Goal: Task Accomplishment & Management: Use online tool/utility

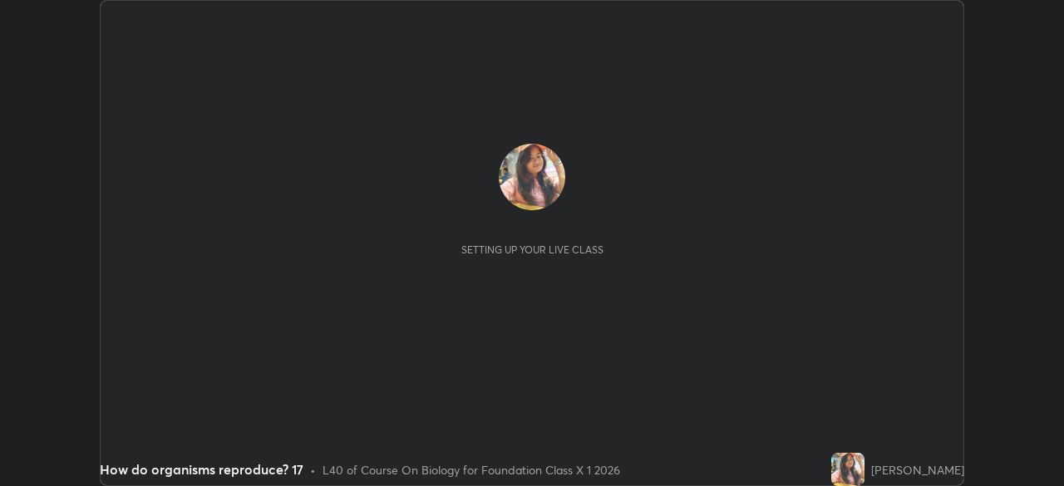
scroll to position [486, 1064]
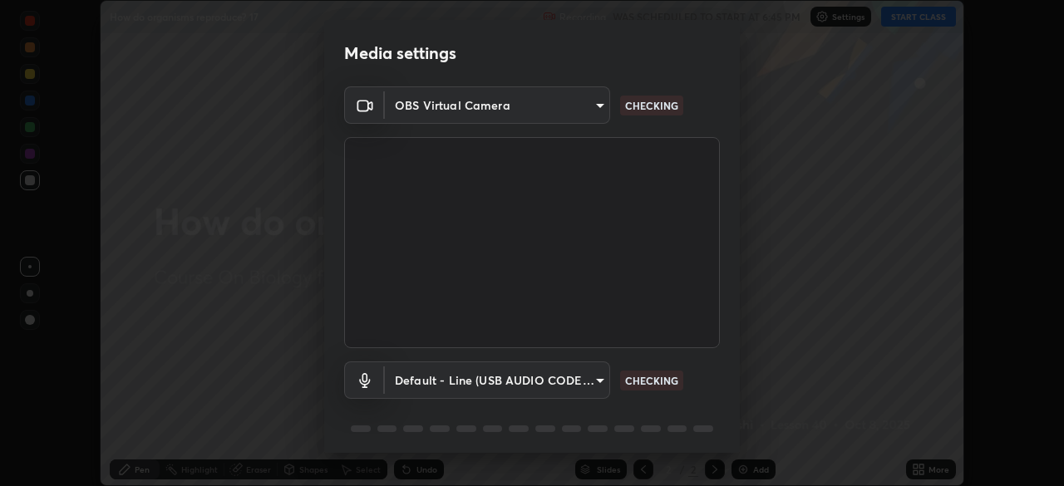
type input "7db3104c3122a209b332b64619111aa91615a24fb0de166504fa5909fce8eb30"
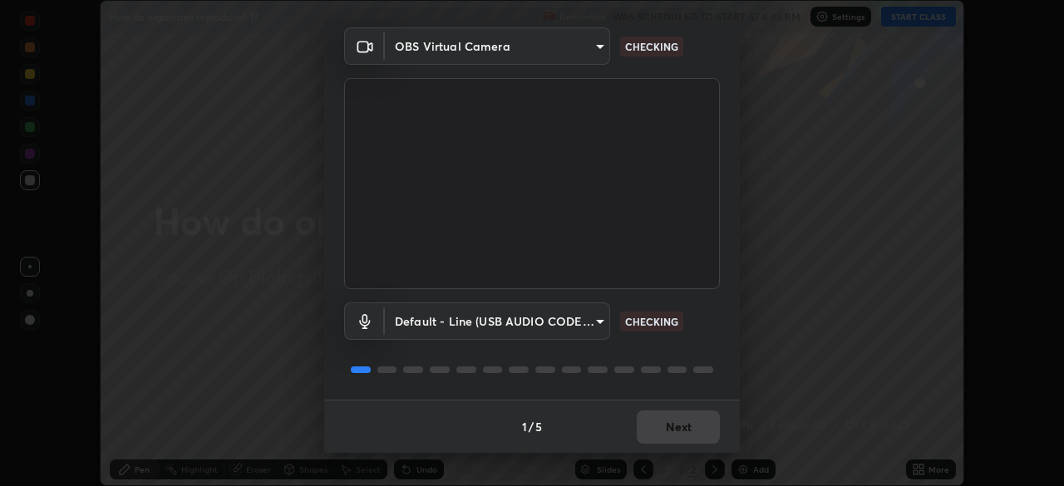
click at [595, 323] on body "Erase all How do organisms reproduce? 17 Recording WAS SCHEDULED TO START AT 6:…" at bounding box center [532, 243] width 1064 height 486
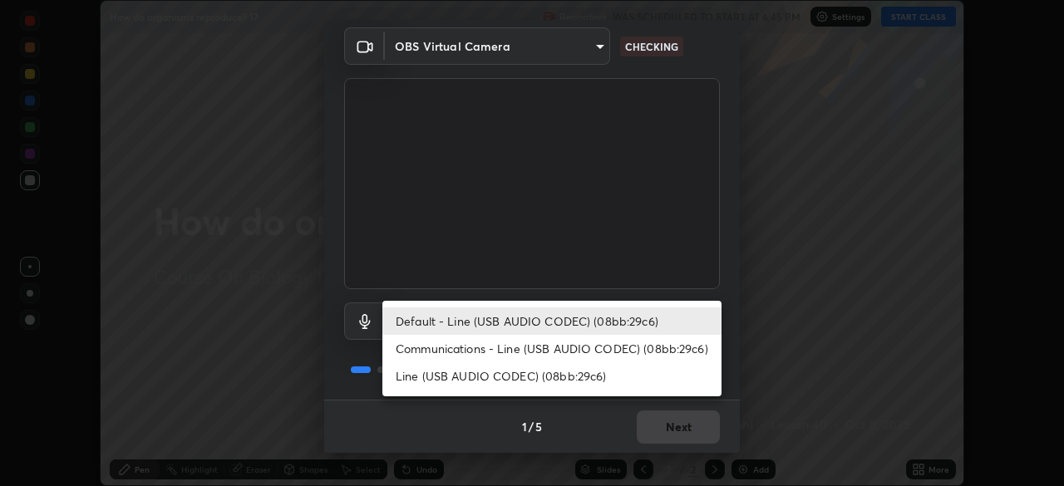
click at [567, 354] on li "Communications - Line (USB AUDIO CODEC) (08bb:29c6)" at bounding box center [551, 348] width 339 height 27
type input "communications"
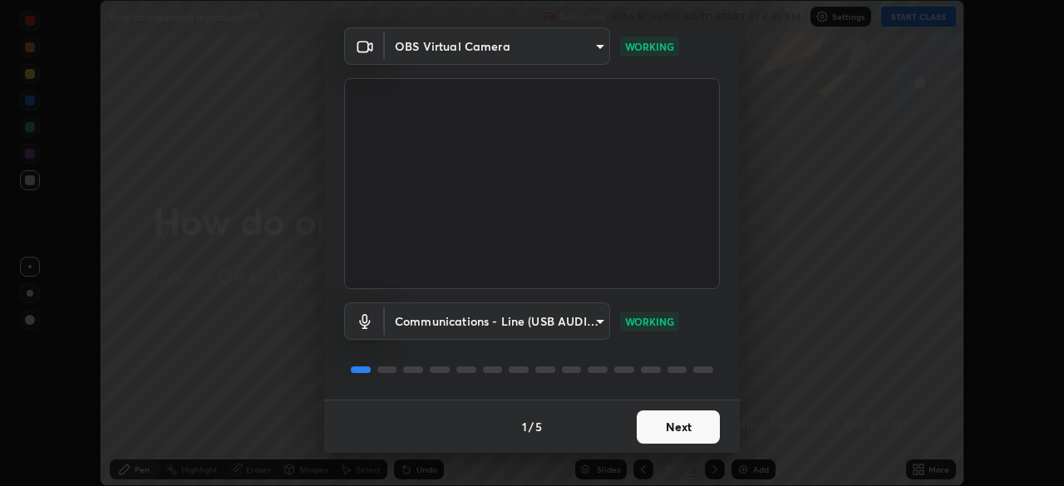
click at [679, 432] on button "Next" at bounding box center [678, 427] width 83 height 33
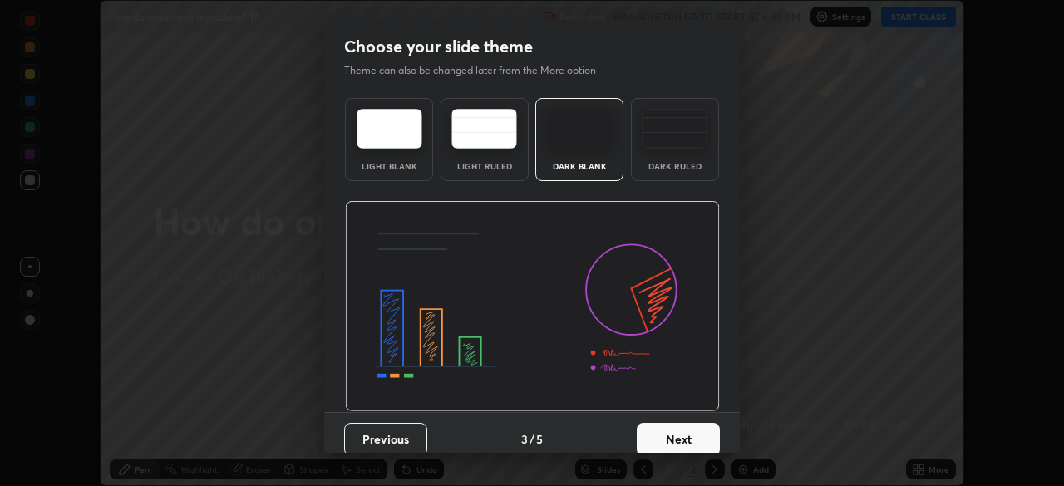
click at [679, 432] on button "Next" at bounding box center [678, 439] width 83 height 33
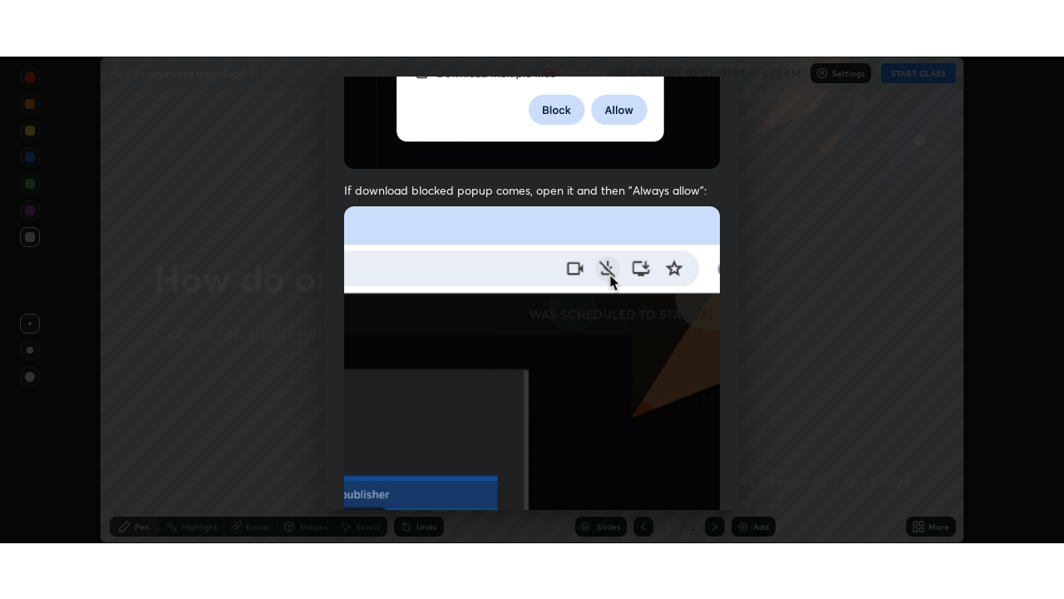
scroll to position [398, 0]
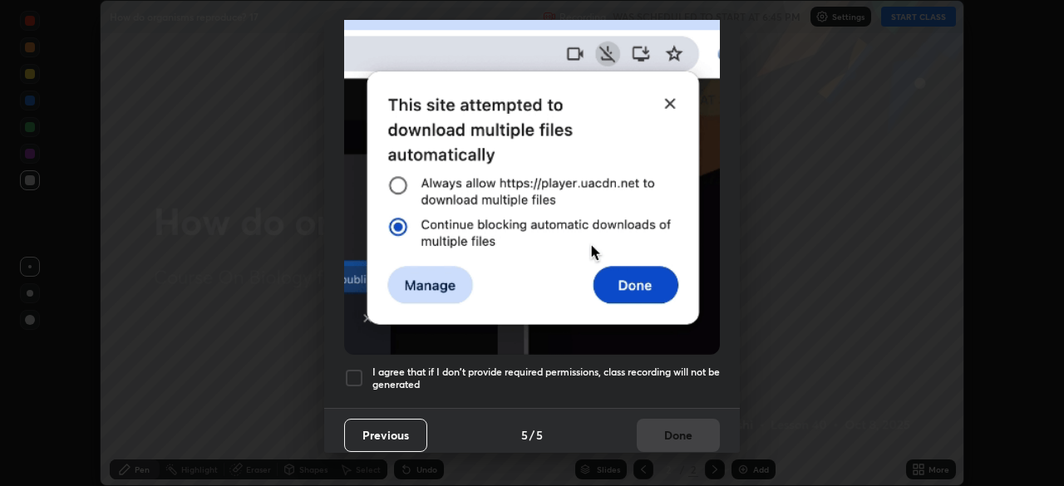
click at [353, 368] on div at bounding box center [354, 378] width 20 height 20
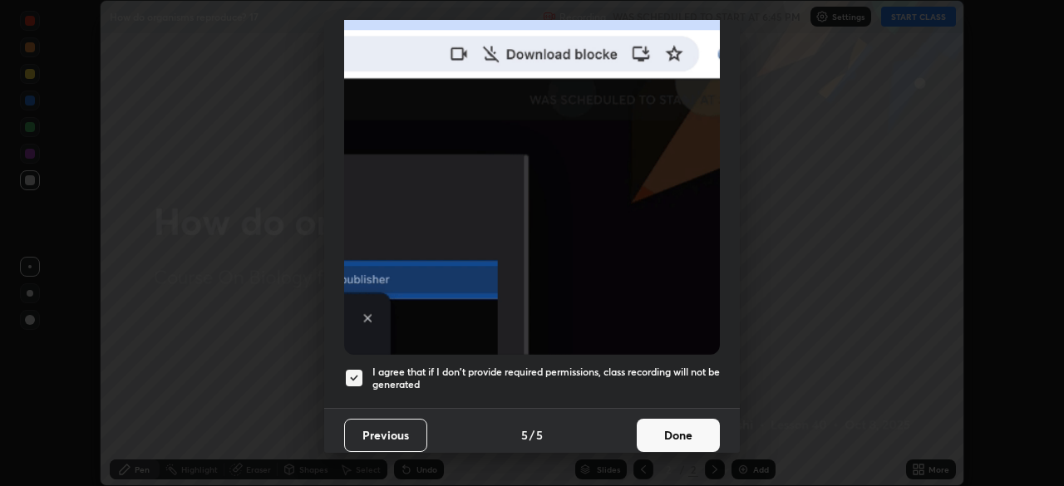
click at [679, 432] on button "Done" at bounding box center [678, 435] width 83 height 33
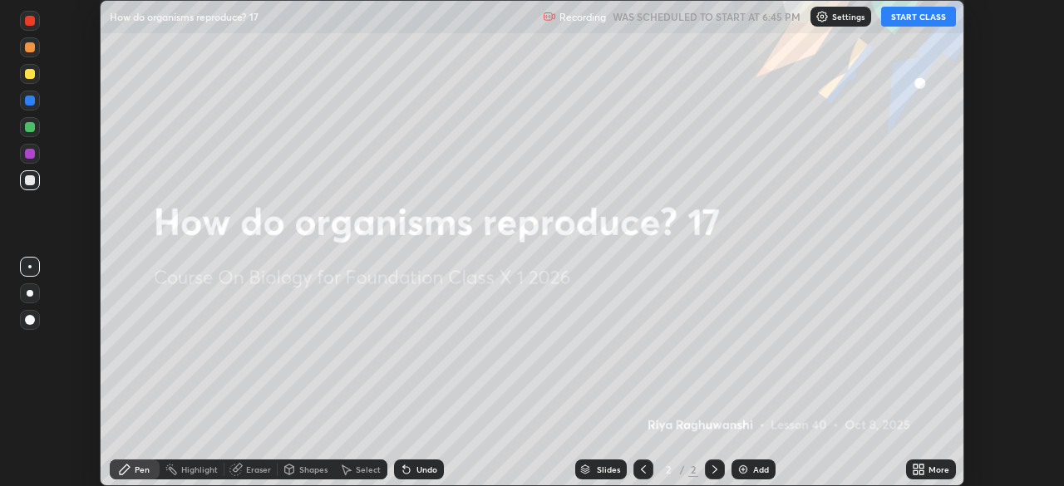
click at [908, 22] on button "START CLASS" at bounding box center [918, 17] width 75 height 20
click at [901, 22] on button "START CLASS" at bounding box center [918, 17] width 75 height 20
click at [713, 476] on icon at bounding box center [714, 469] width 13 height 13
click at [29, 183] on div at bounding box center [30, 180] width 10 height 10
click at [28, 326] on div at bounding box center [30, 320] width 20 height 20
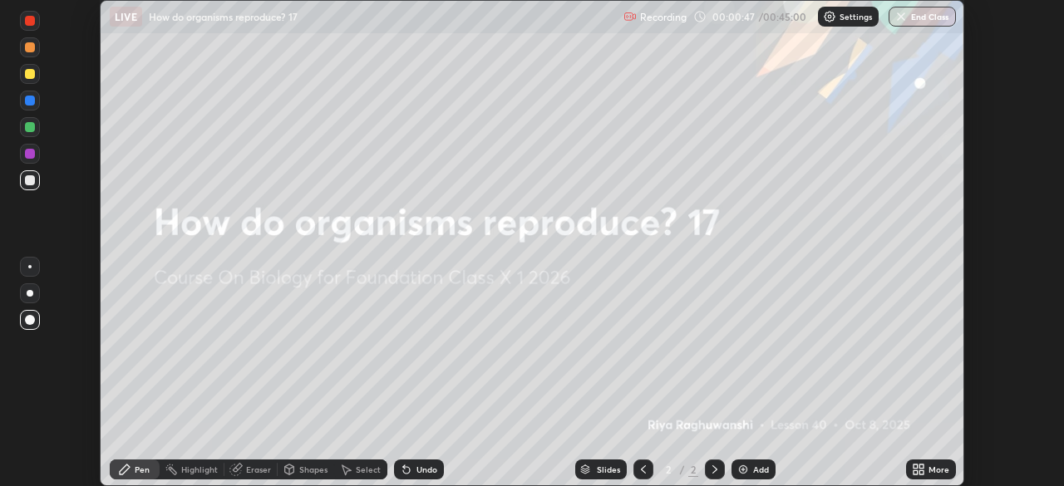
click at [915, 472] on icon at bounding box center [916, 473] width 4 height 4
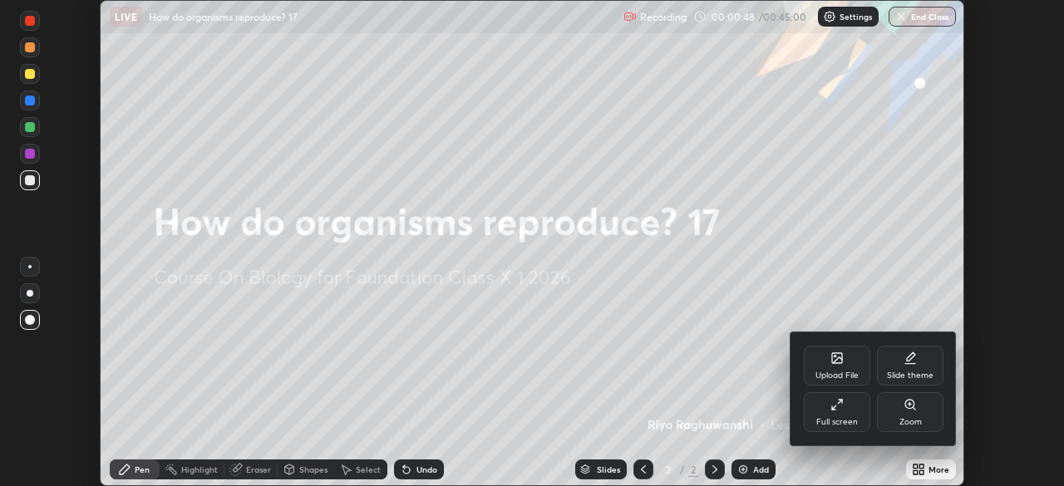
click at [832, 425] on div "Full screen" at bounding box center [838, 422] width 42 height 8
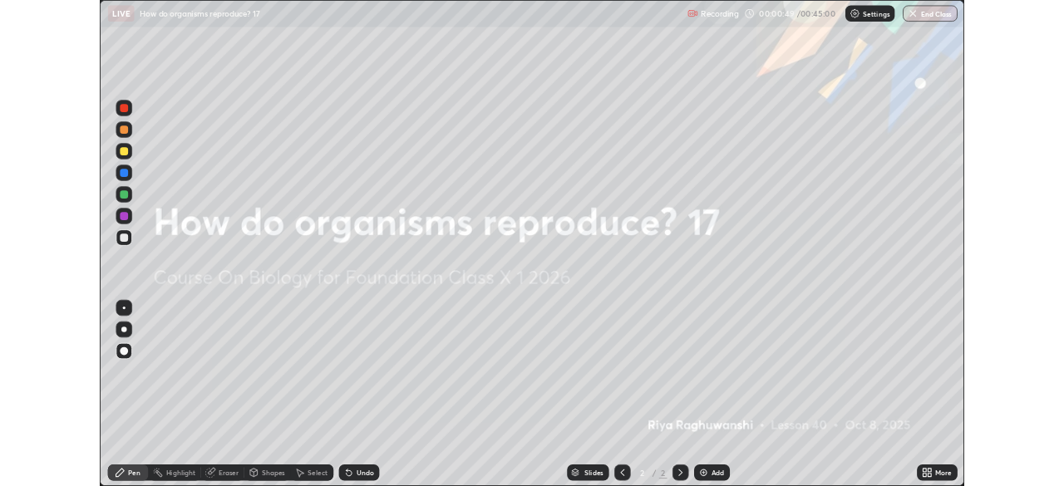
scroll to position [599, 1064]
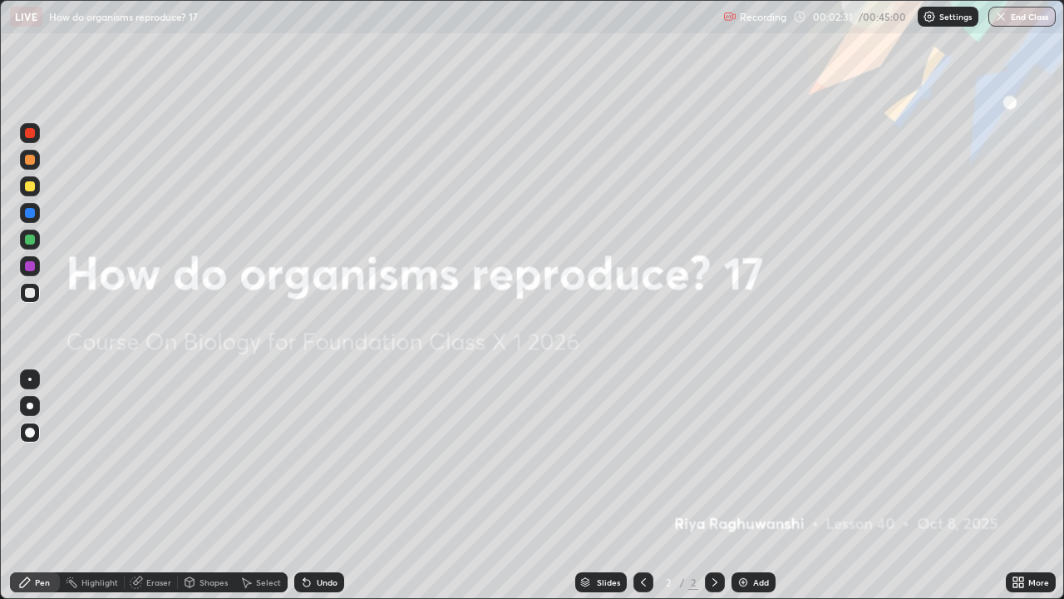
click at [1015, 486] on icon at bounding box center [1016, 579] width 4 height 4
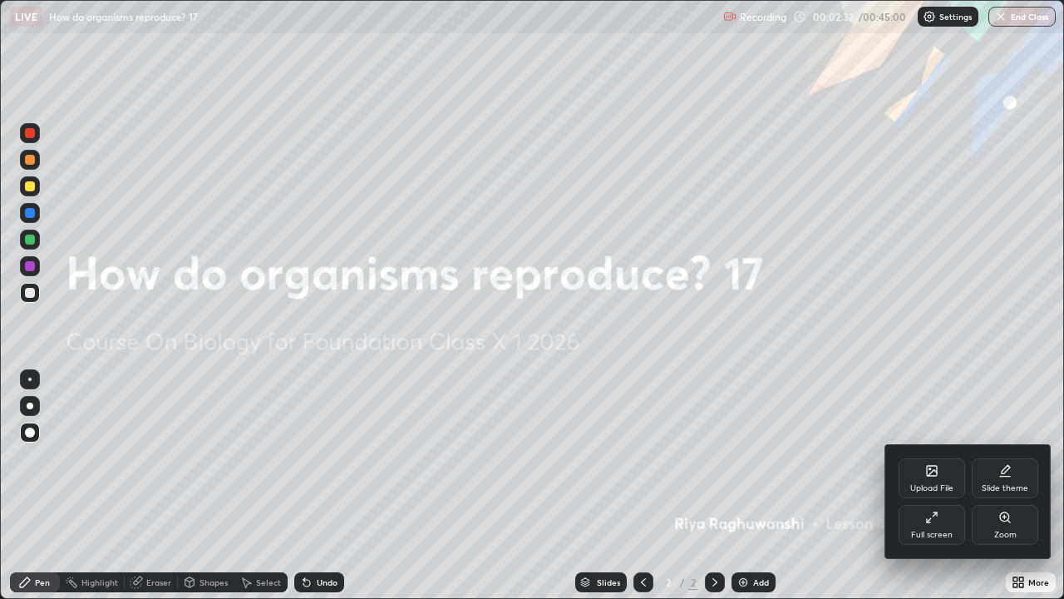
click at [922, 486] on div "Full screen" at bounding box center [932, 535] width 42 height 8
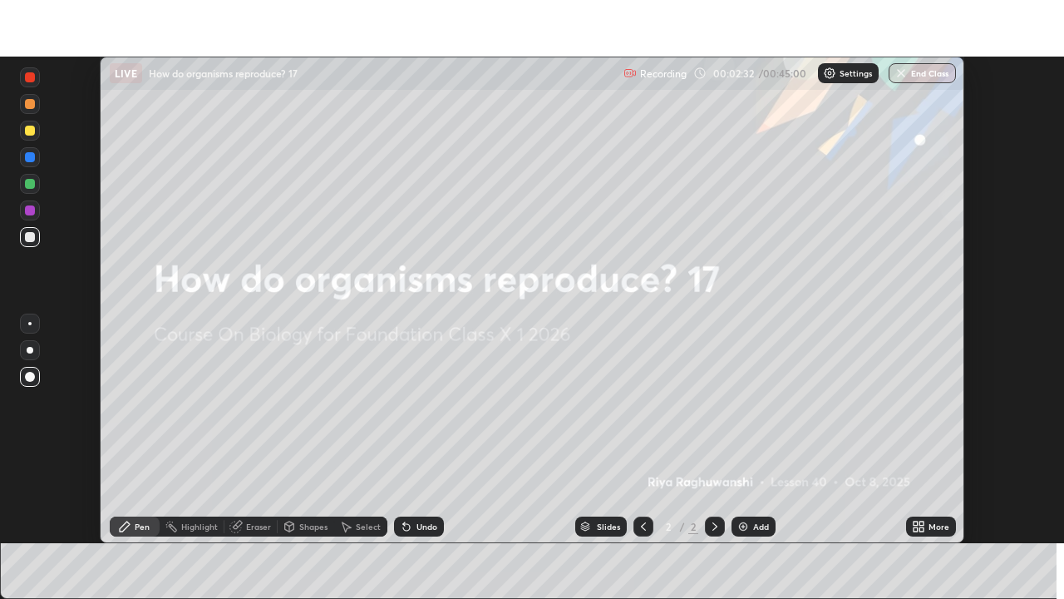
scroll to position [82664, 82087]
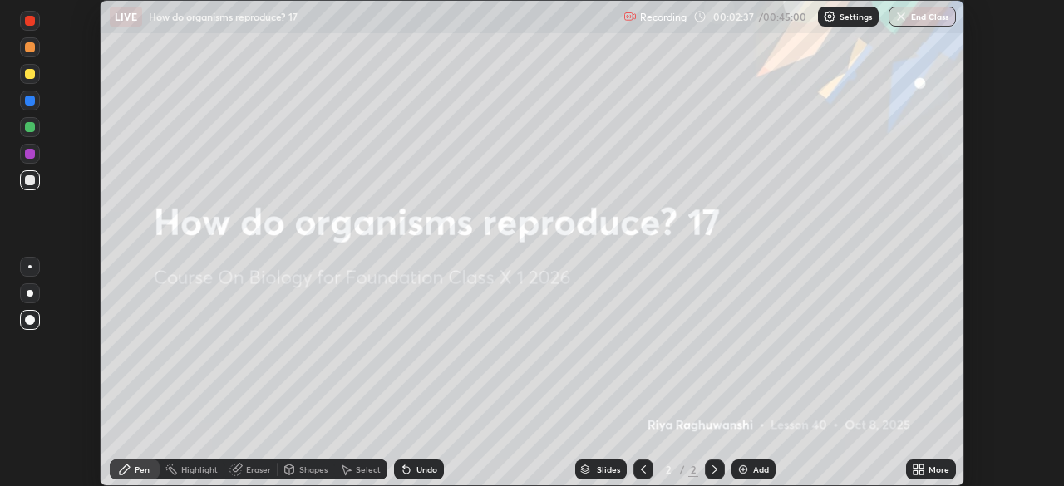
click at [921, 470] on icon at bounding box center [918, 469] width 13 height 13
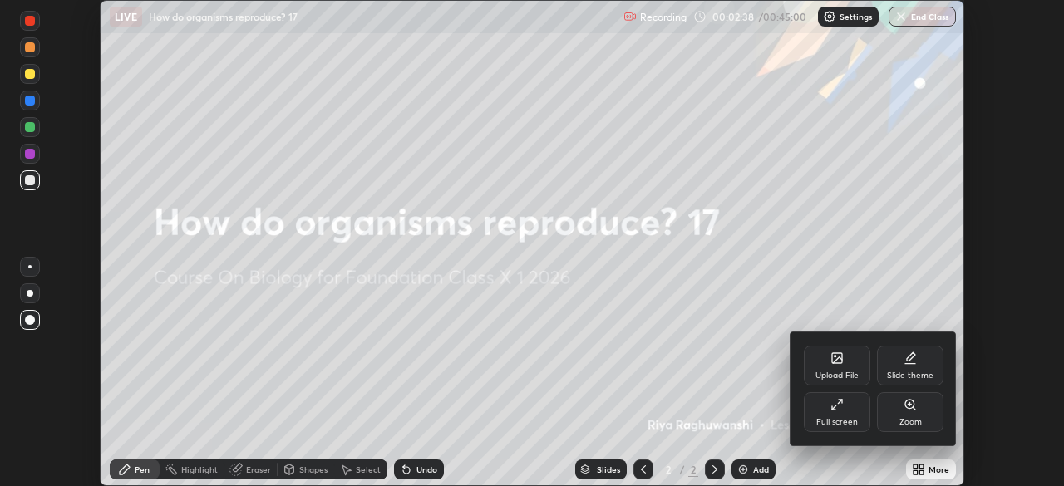
click at [848, 421] on div "Full screen" at bounding box center [838, 422] width 42 height 8
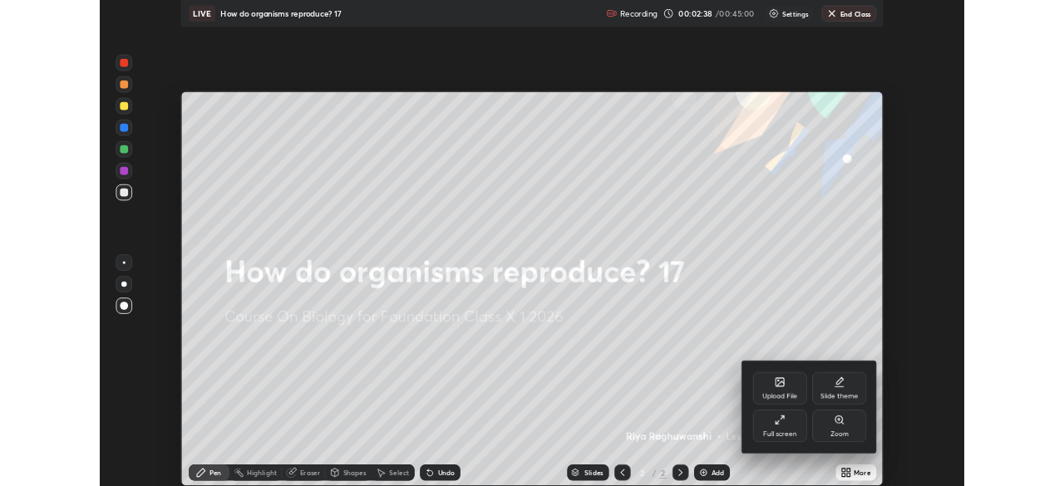
scroll to position [599, 1064]
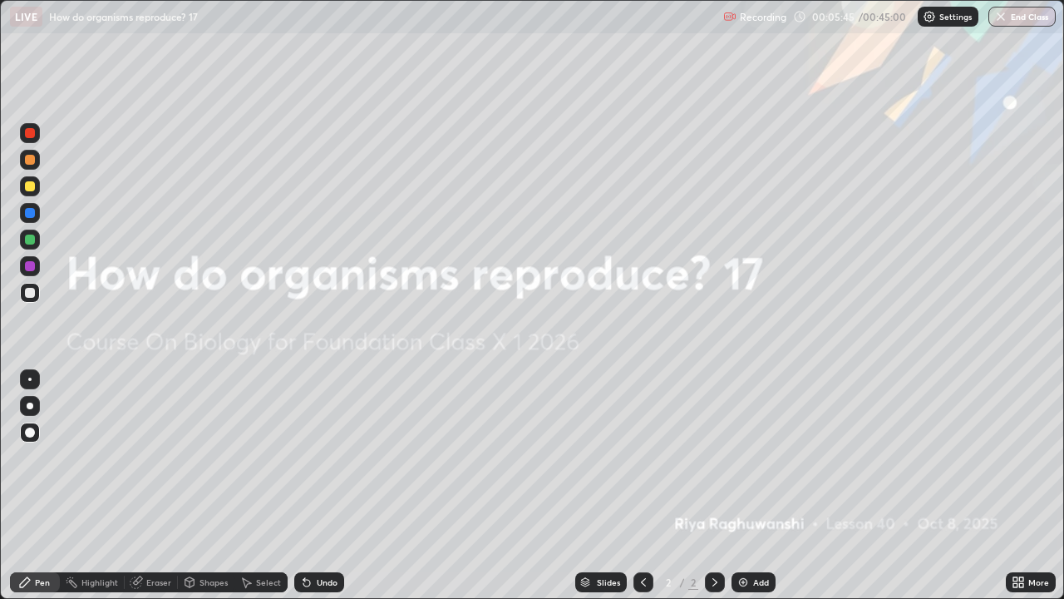
click at [740, 486] on img at bounding box center [743, 581] width 13 height 13
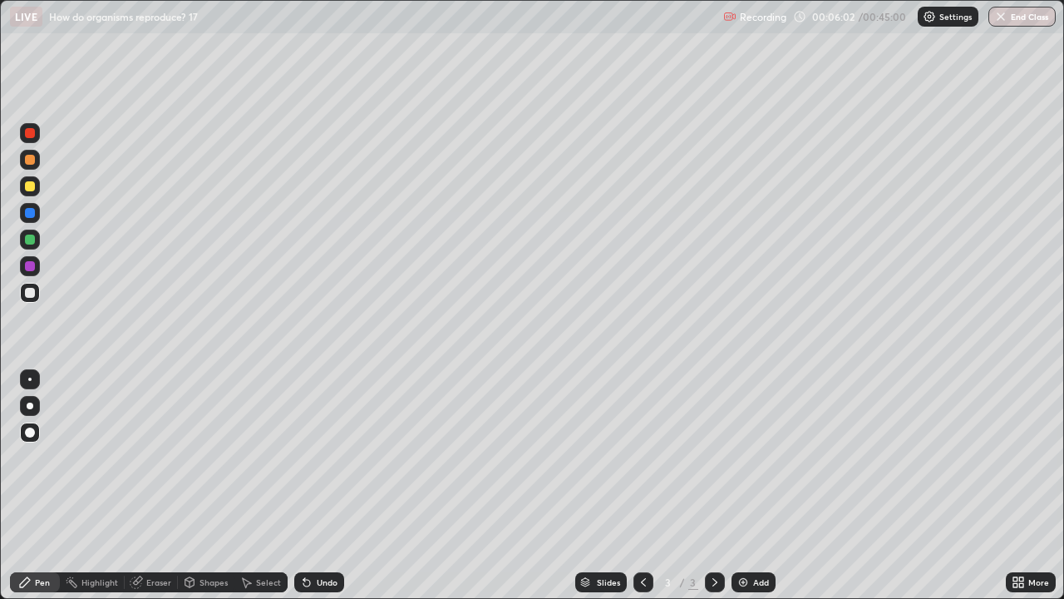
click at [32, 269] on div at bounding box center [30, 266] width 10 height 10
click at [29, 248] on div at bounding box center [30, 239] width 20 height 20
click at [1007, 486] on div "More" at bounding box center [1031, 582] width 50 height 20
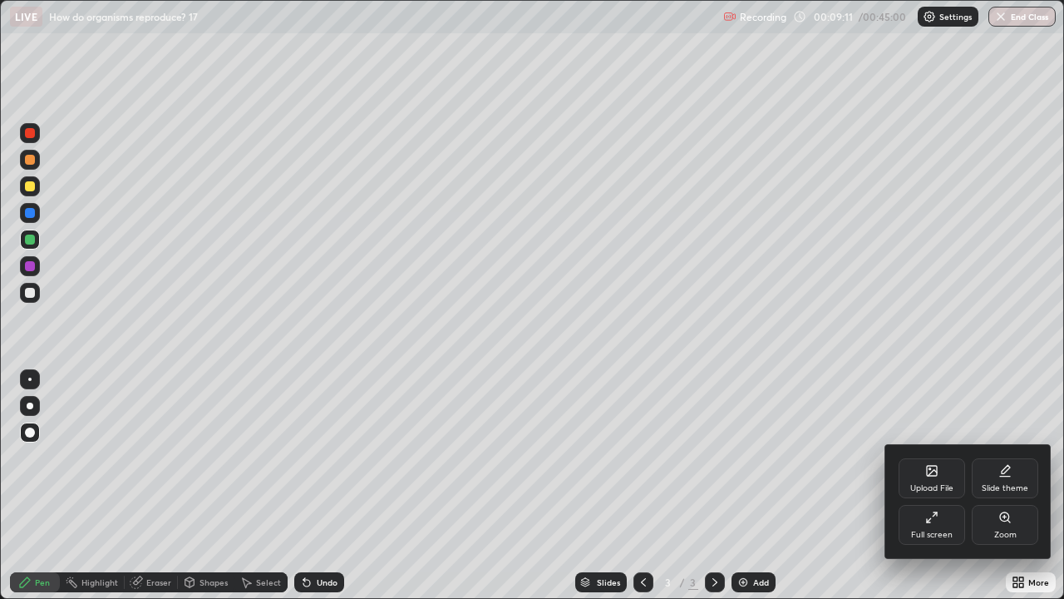
click at [936, 486] on icon at bounding box center [931, 517] width 13 height 13
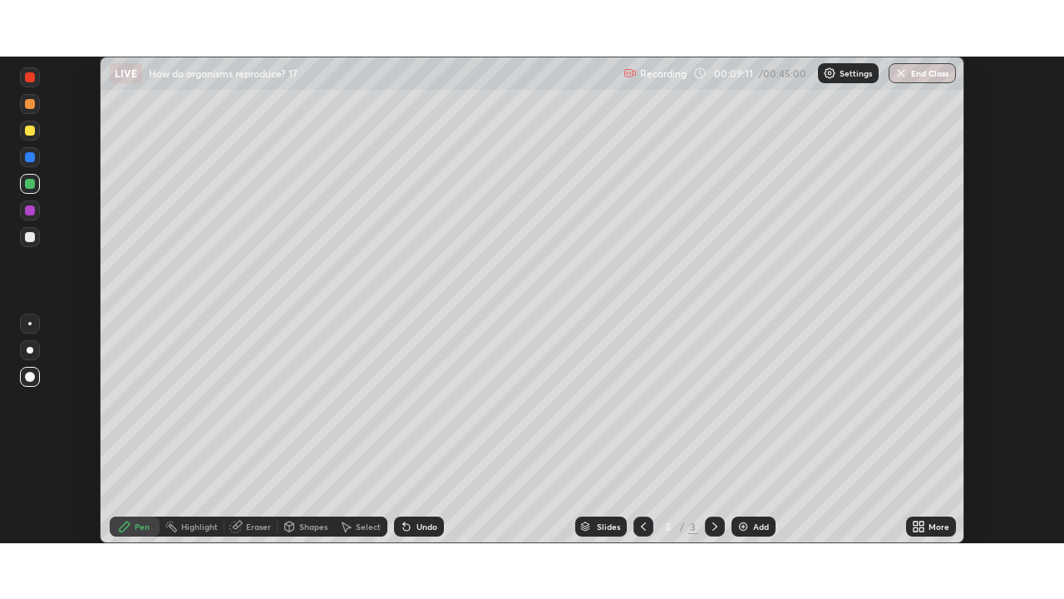
scroll to position [82664, 82087]
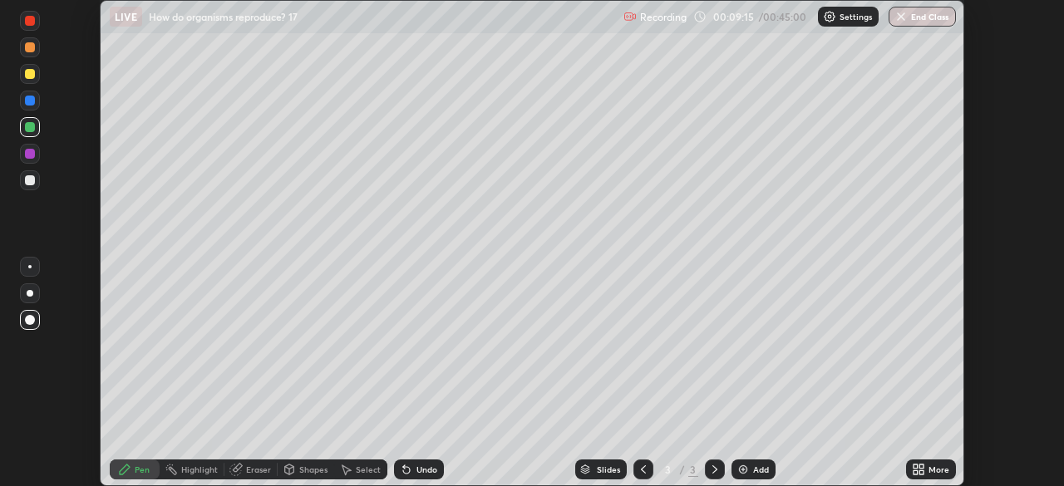
click at [919, 469] on icon at bounding box center [918, 469] width 13 height 13
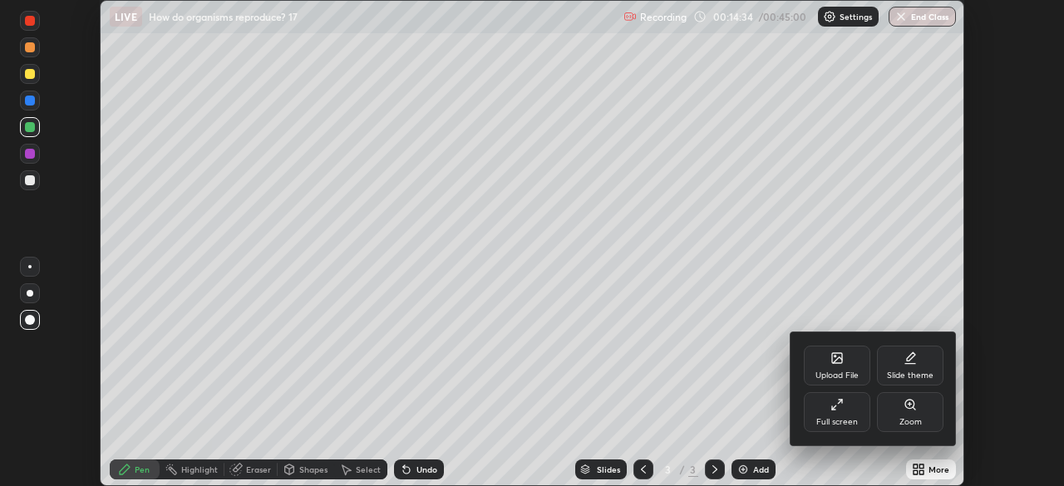
click at [835, 418] on div "Full screen" at bounding box center [838, 422] width 42 height 8
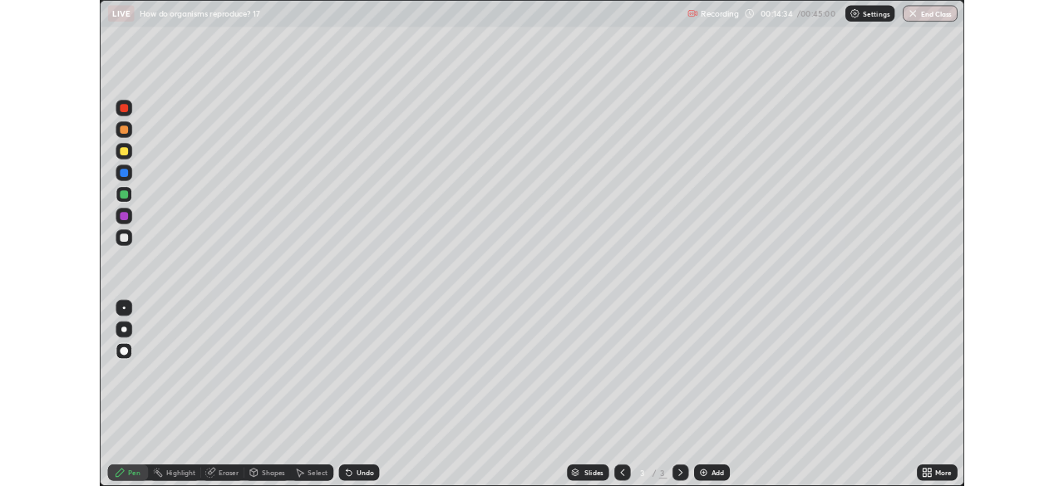
scroll to position [599, 1064]
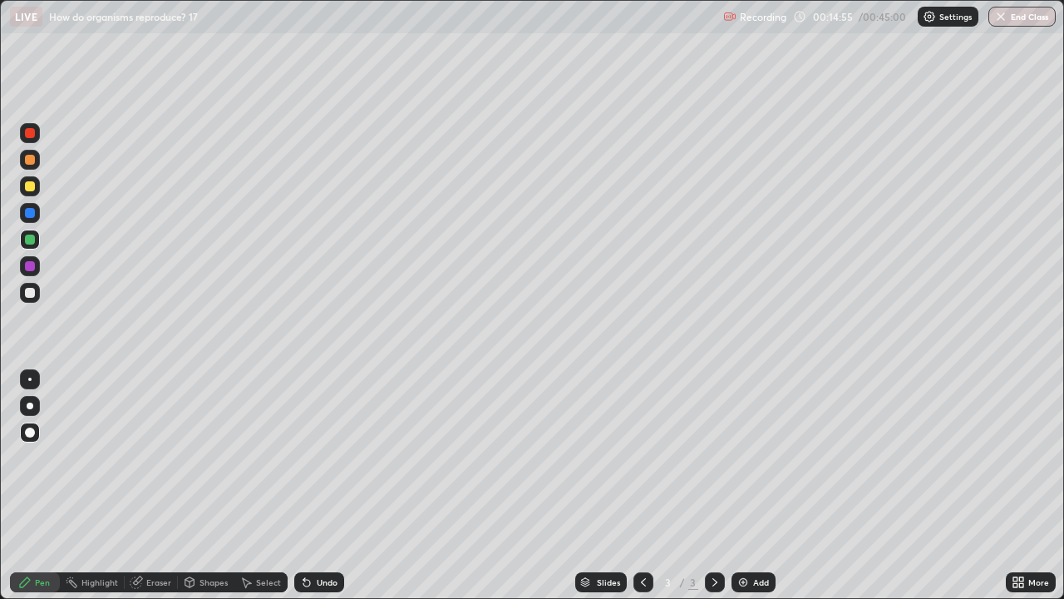
click at [743, 486] on img at bounding box center [743, 581] width 13 height 13
click at [28, 268] on div at bounding box center [30, 266] width 10 height 10
click at [27, 298] on div at bounding box center [30, 293] width 20 height 20
click at [740, 486] on img at bounding box center [743, 581] width 13 height 13
click at [27, 187] on div at bounding box center [30, 186] width 10 height 10
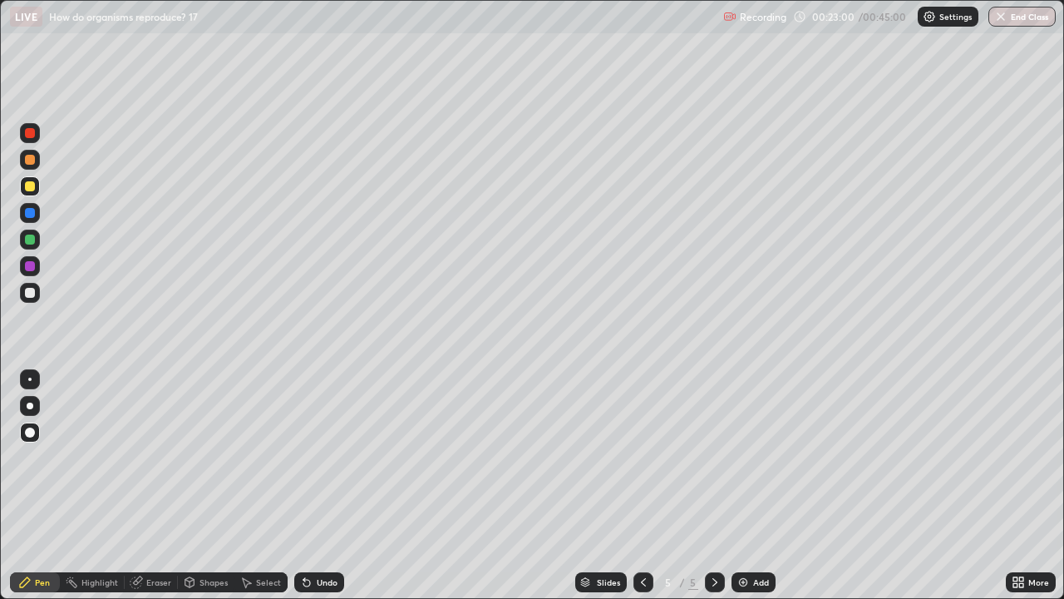
click at [29, 403] on div at bounding box center [30, 405] width 7 height 7
click at [31, 239] on div at bounding box center [30, 239] width 10 height 10
click at [33, 190] on div at bounding box center [30, 186] width 10 height 10
click at [748, 486] on img at bounding box center [743, 581] width 13 height 13
click at [25, 240] on div at bounding box center [30, 239] width 10 height 10
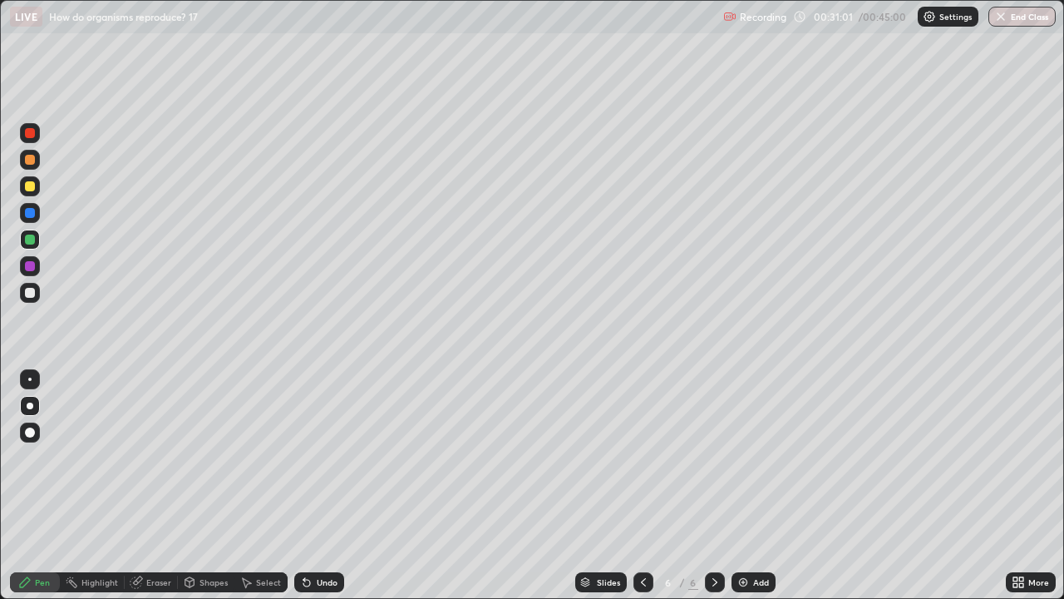
click at [27, 295] on div at bounding box center [30, 293] width 10 height 10
click at [29, 262] on div at bounding box center [30, 266] width 10 height 10
click at [997, 16] on img "button" at bounding box center [1000, 16] width 13 height 13
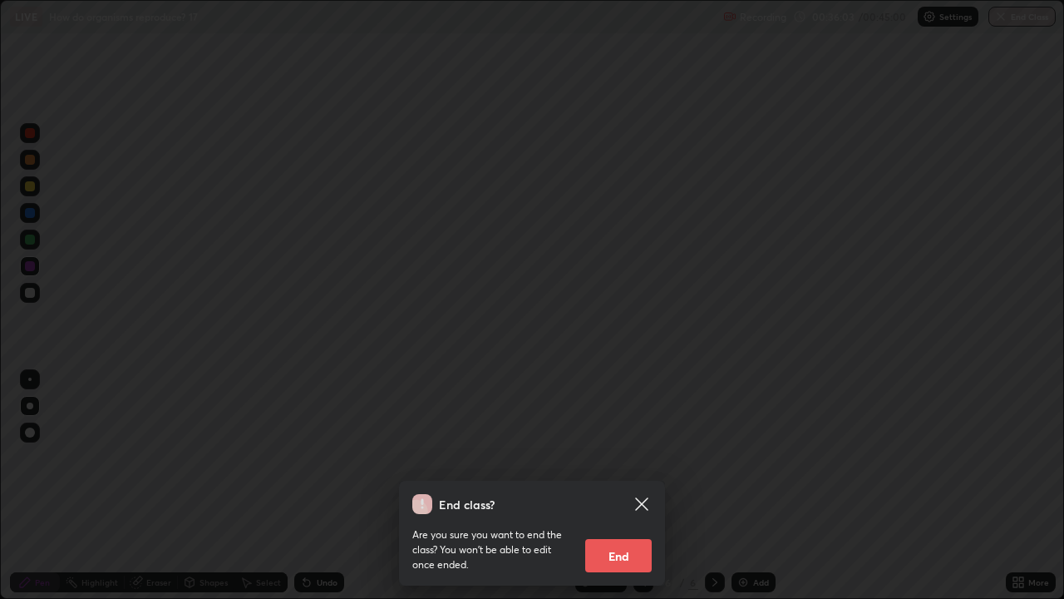
click at [636, 486] on button "End" at bounding box center [618, 555] width 67 height 33
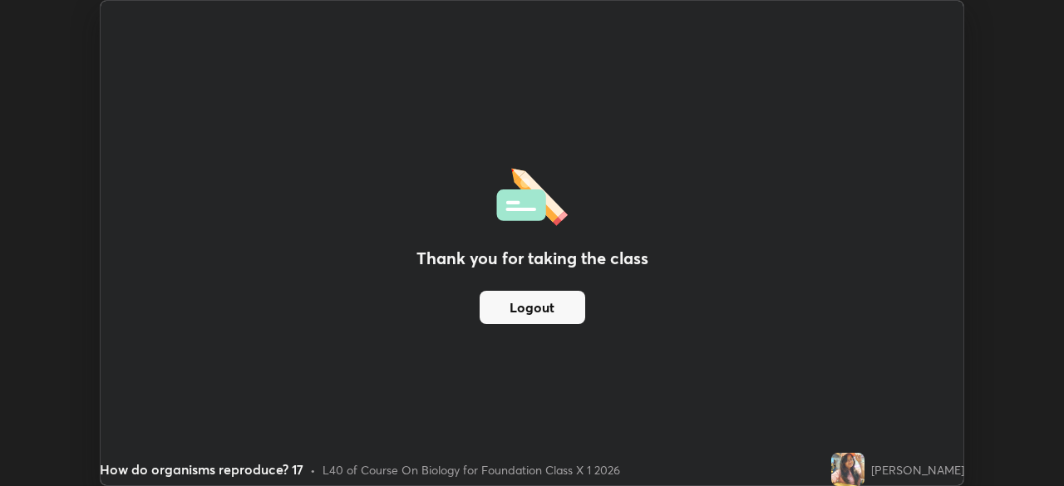
scroll to position [82664, 82087]
